Goal: Transaction & Acquisition: Purchase product/service

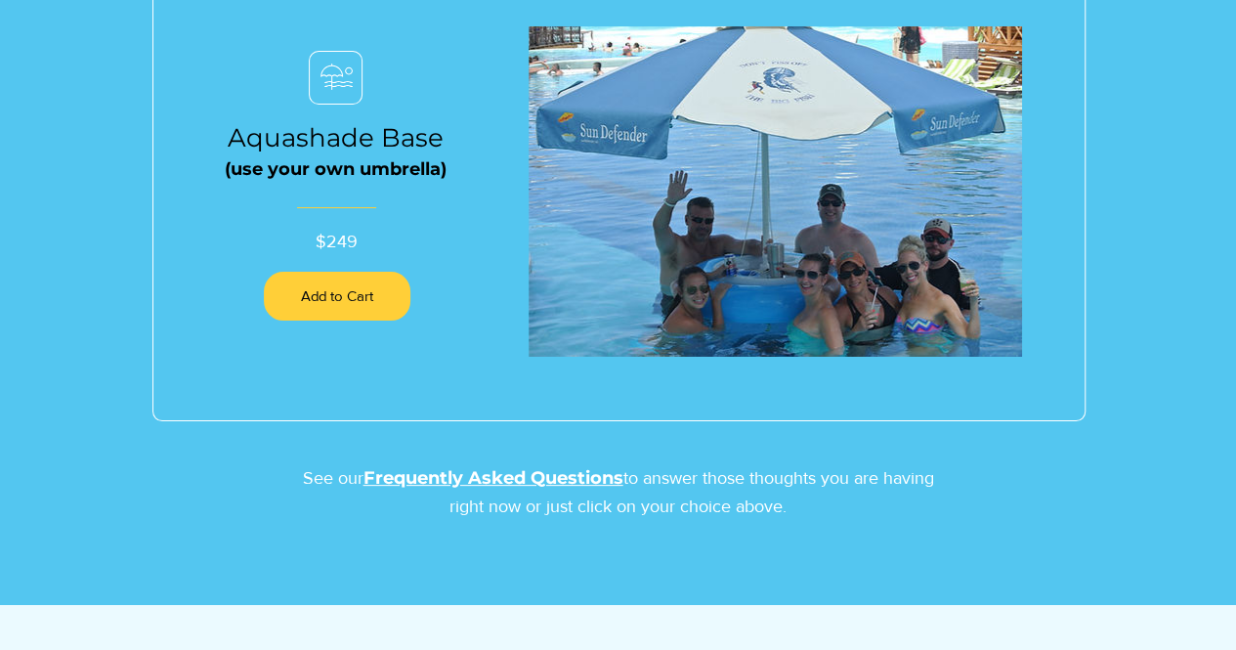
scroll to position [2213, 0]
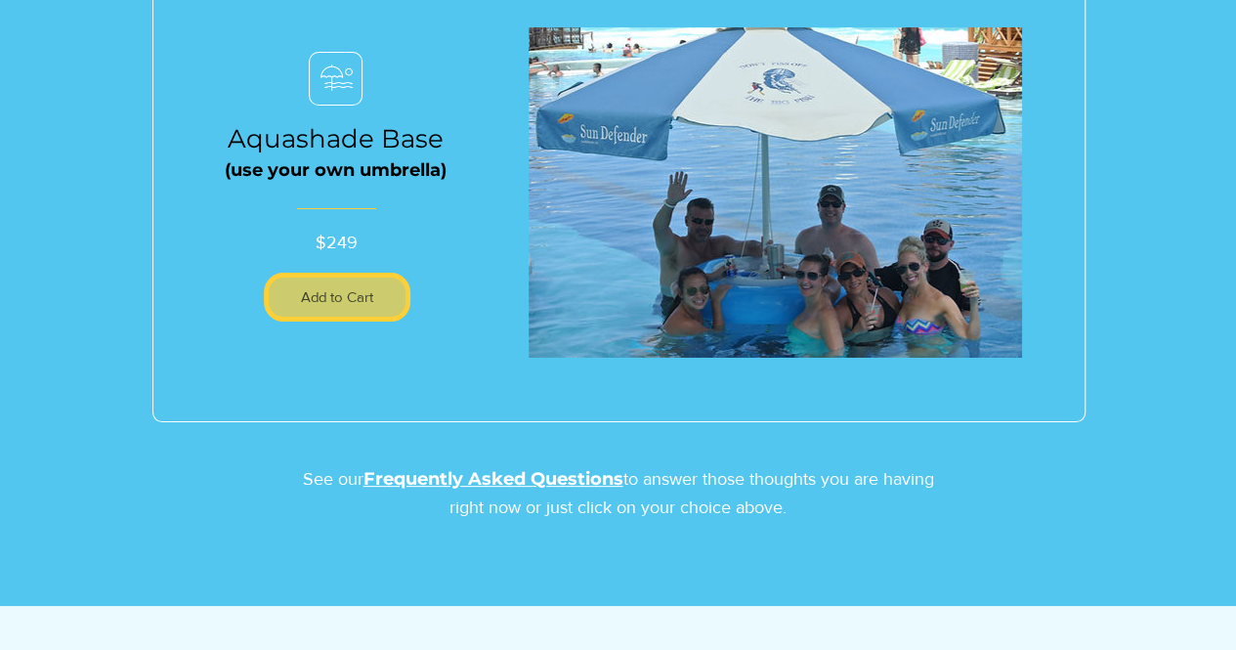
click at [363, 308] on button "Add to Cart" at bounding box center [337, 297] width 147 height 49
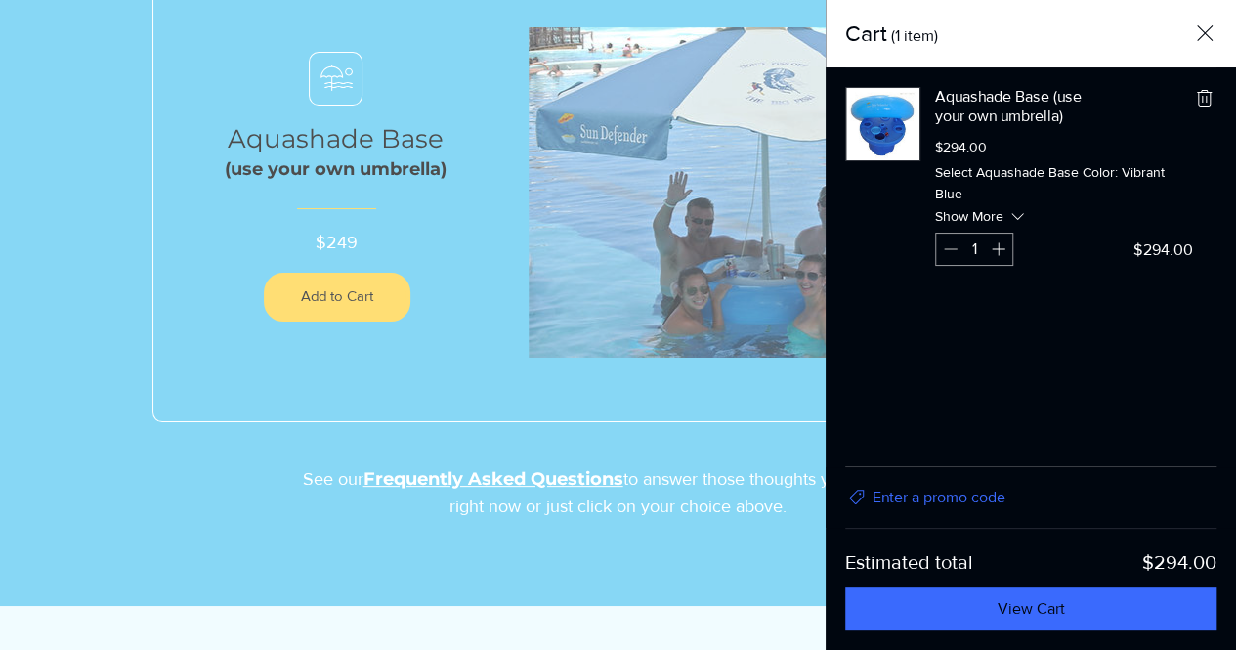
click at [716, 403] on div "Side Cart" at bounding box center [618, 325] width 1236 height 650
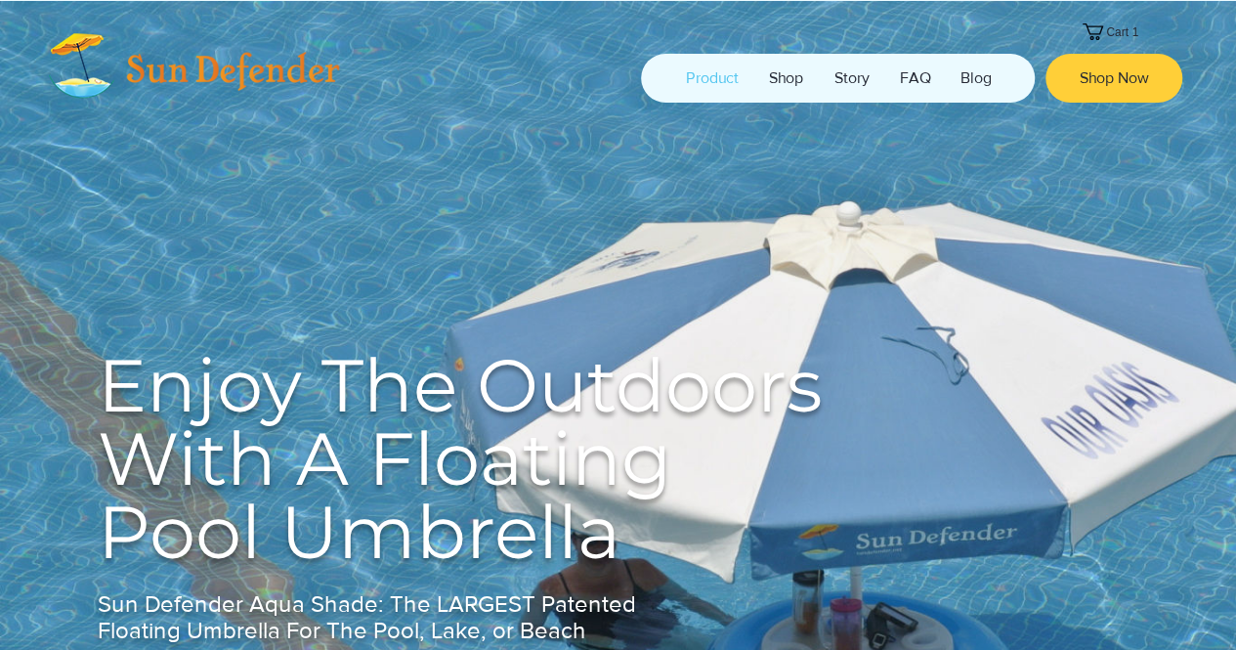
scroll to position [1, 0]
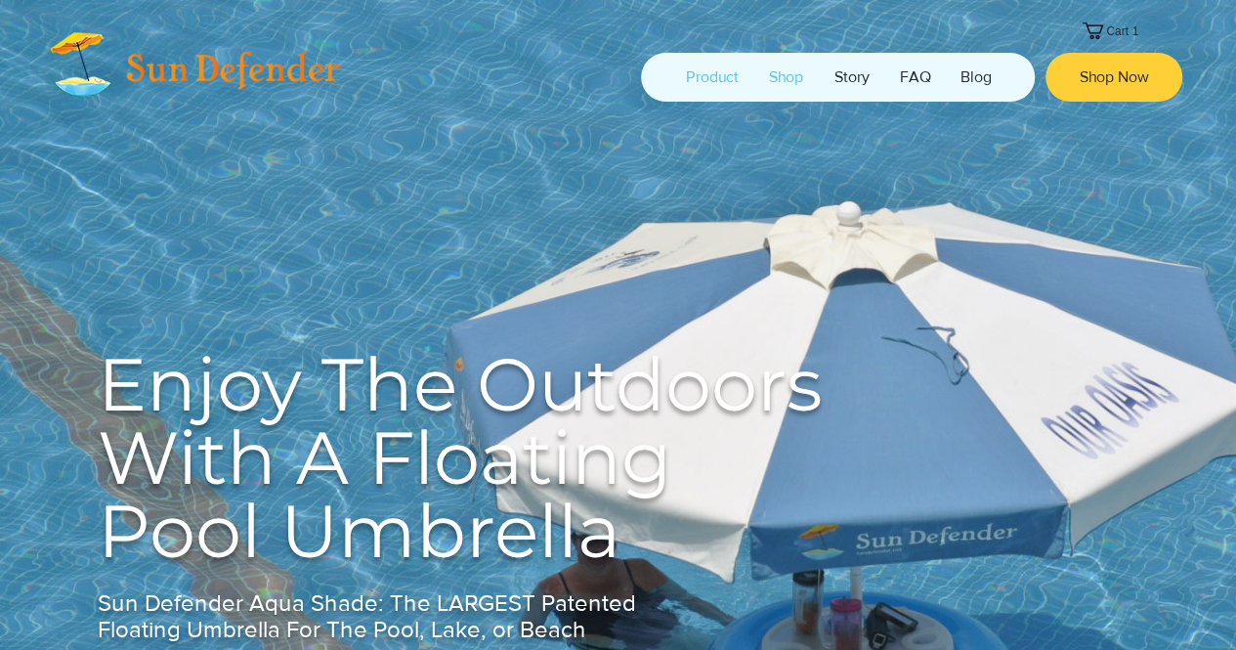
click at [789, 79] on p "Shop" at bounding box center [786, 77] width 54 height 49
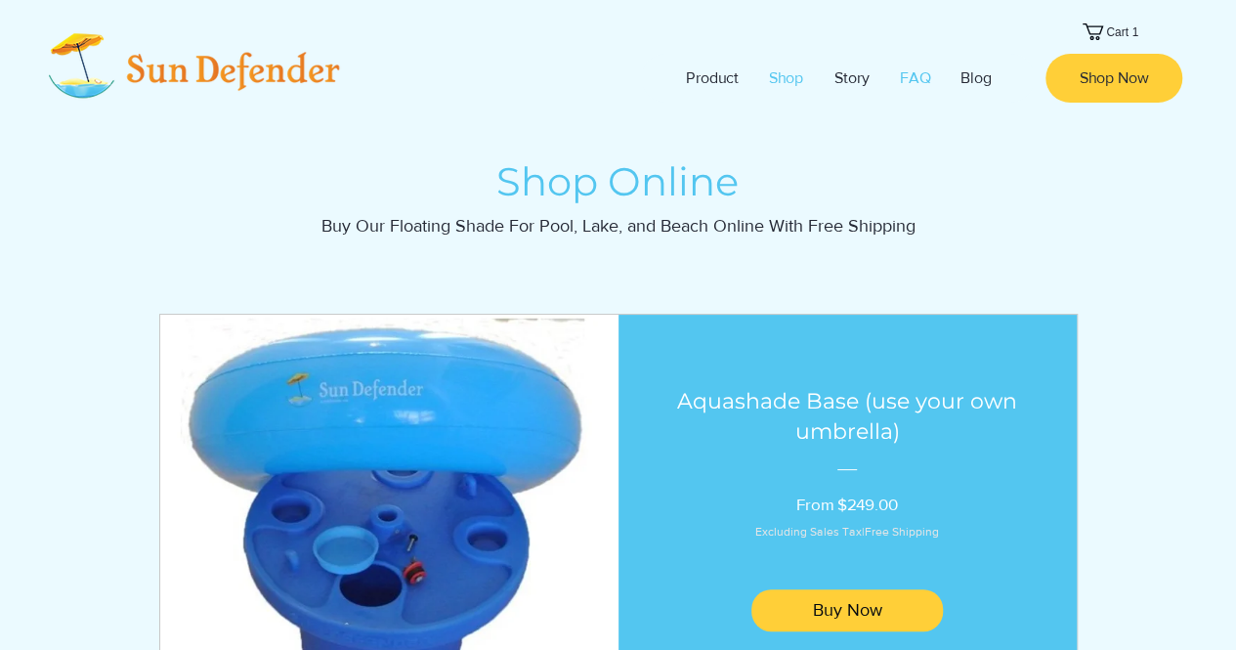
click at [909, 68] on p "FAQ" at bounding box center [915, 78] width 51 height 49
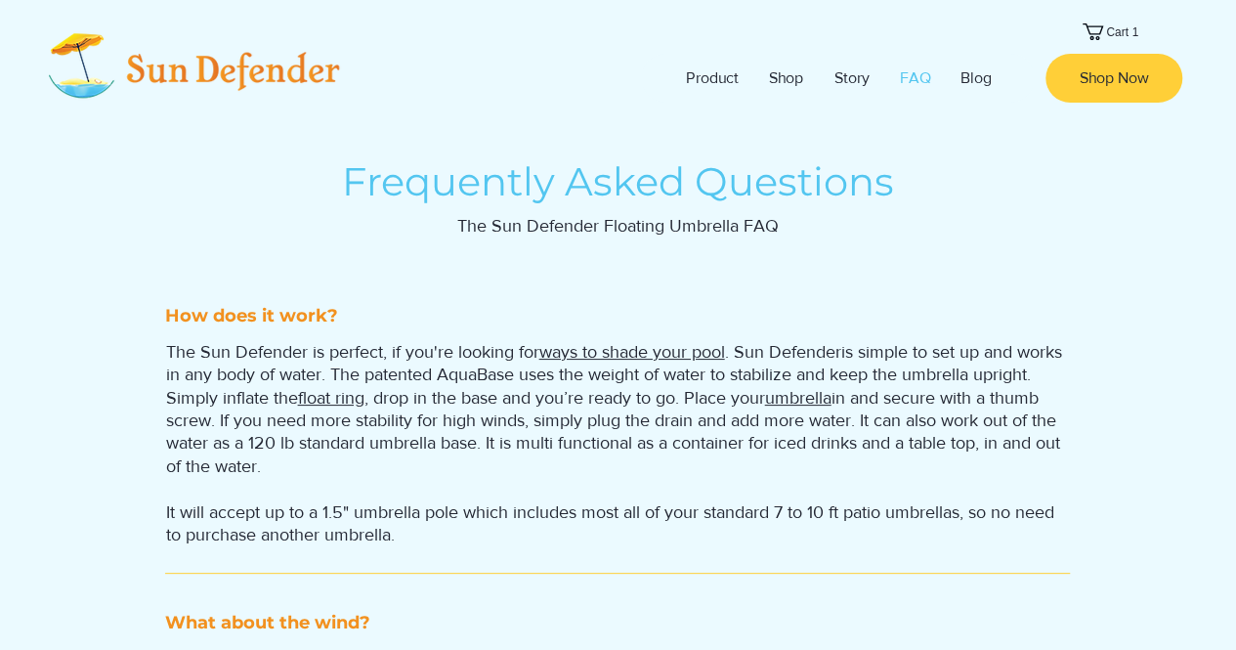
click at [1114, 28] on text "Cart" at bounding box center [1117, 32] width 22 height 14
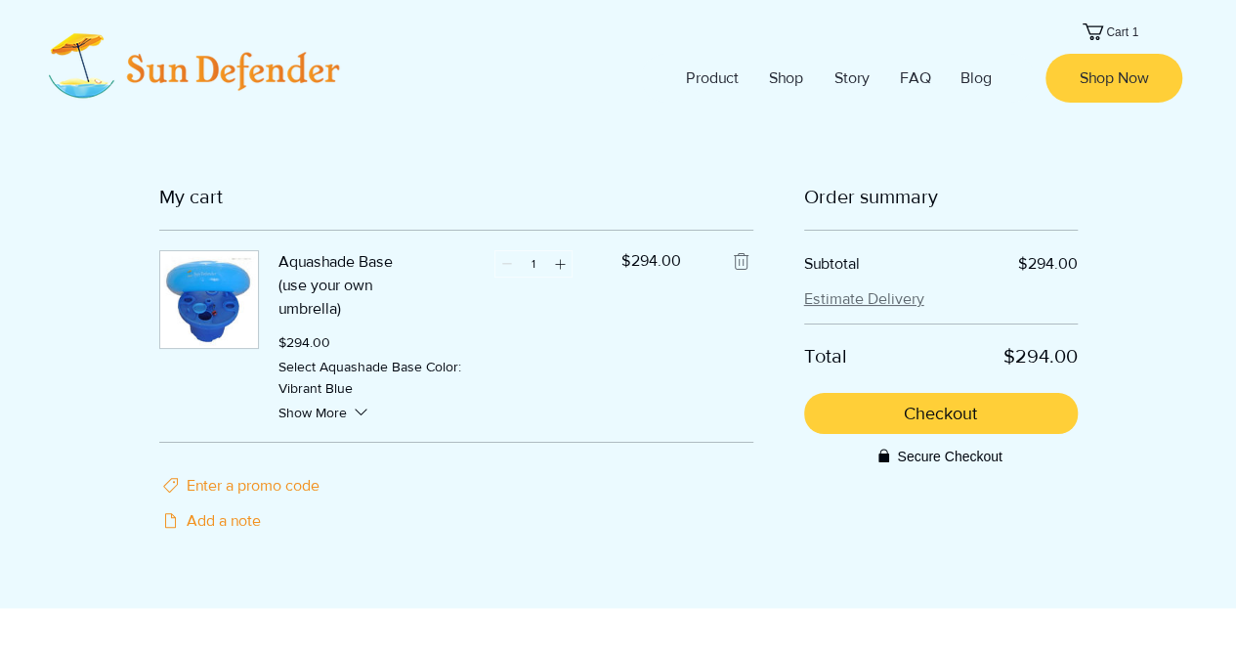
click at [866, 289] on button "Estimate Delivery" at bounding box center [864, 298] width 120 height 21
